Goal: Transaction & Acquisition: Purchase product/service

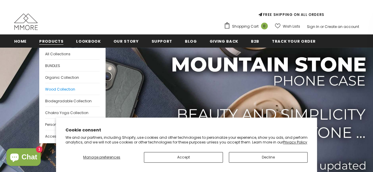
scroll to position [59, 0]
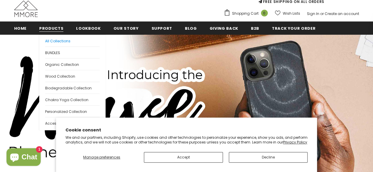
click at [65, 40] on span "All Collections" at bounding box center [57, 41] width 25 height 5
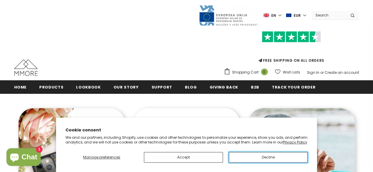
click at [284, 158] on button "Decline" at bounding box center [268, 157] width 79 height 11
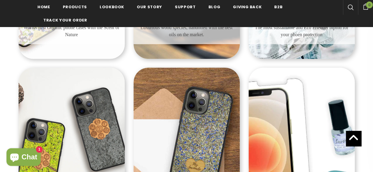
scroll to position [149, 0]
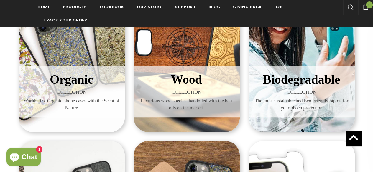
click at [68, 68] on div "Organic COLLECTION Worlds first Organic phone cases with the Scent of Nature" at bounding box center [72, 92] width 106 height 52
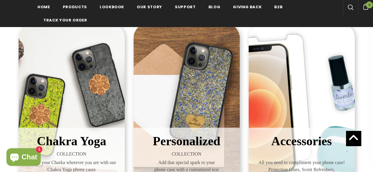
scroll to position [119, 0]
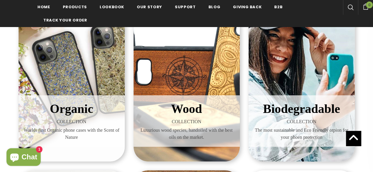
click at [308, 81] on div "Biodegradable COLLECTION The most sustainable and Eco Friendly otpion for your …" at bounding box center [302, 76] width 106 height 171
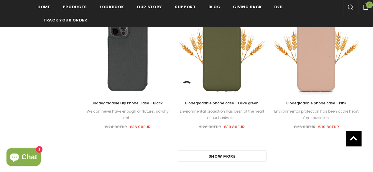
scroll to position [544, 0]
